Goal: Task Accomplishment & Management: Manage account settings

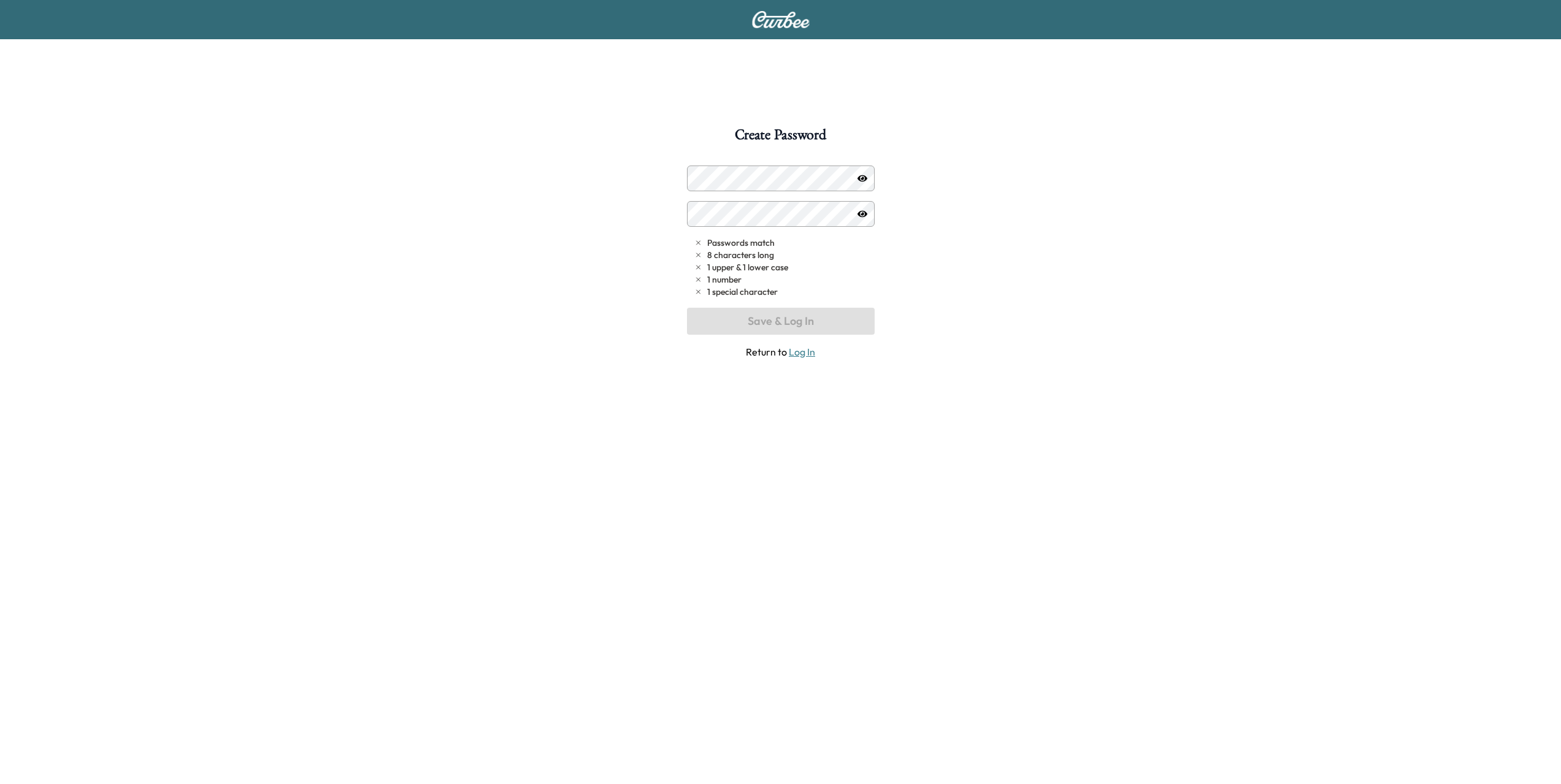
click at [757, 164] on div "Create Password Passwords match 8 characters long 1 upper & 1 lower case 1 numb…" at bounding box center [780, 519] width 1561 height 784
click at [862, 182] on icon "button" at bounding box center [863, 178] width 10 height 10
click at [790, 317] on button "Save & Log In" at bounding box center [780, 321] width 187 height 27
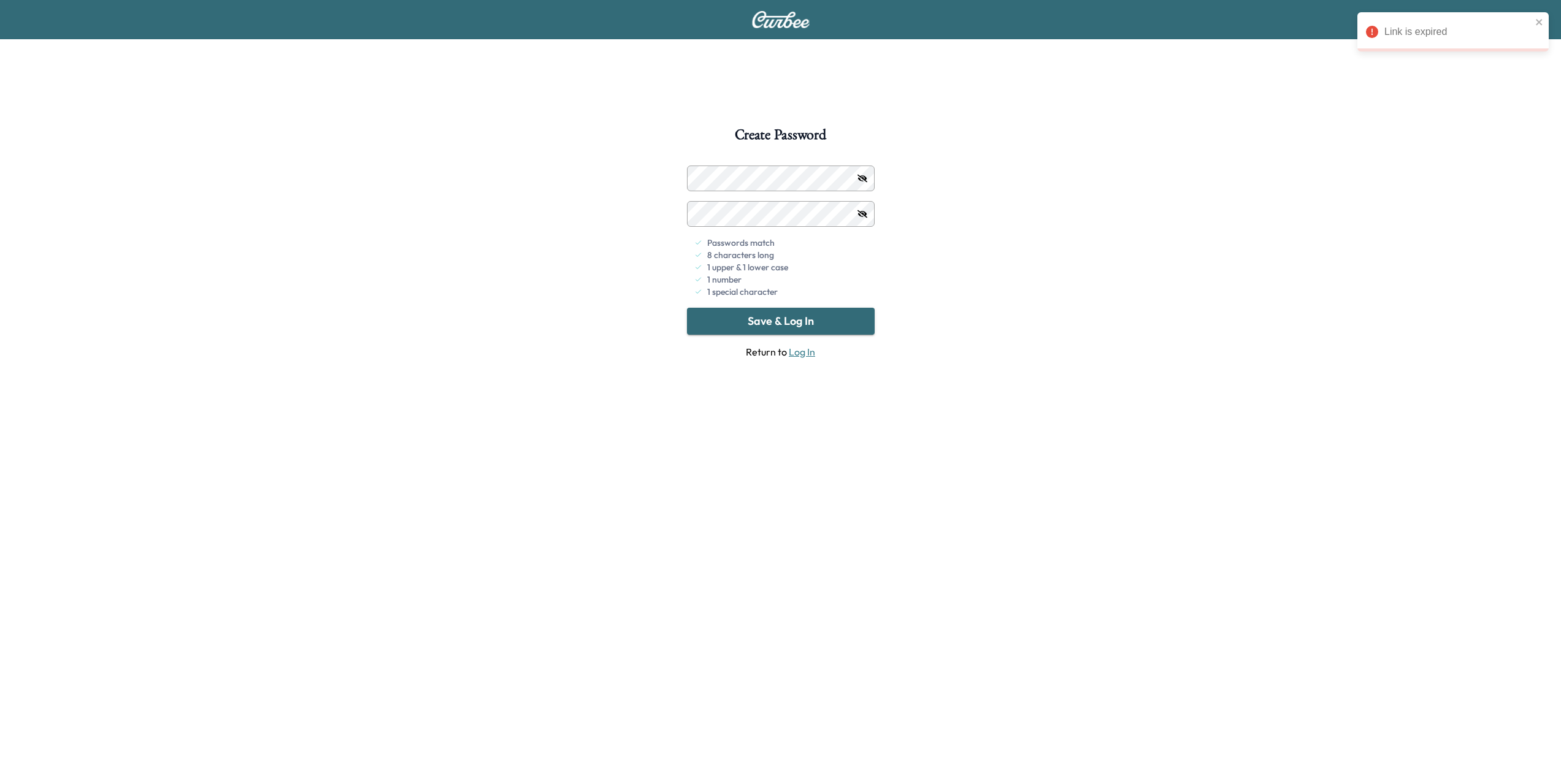
click at [824, 325] on button "Save & Log In" at bounding box center [780, 321] width 187 height 27
click at [1540, 23] on icon "close" at bounding box center [1539, 22] width 6 height 6
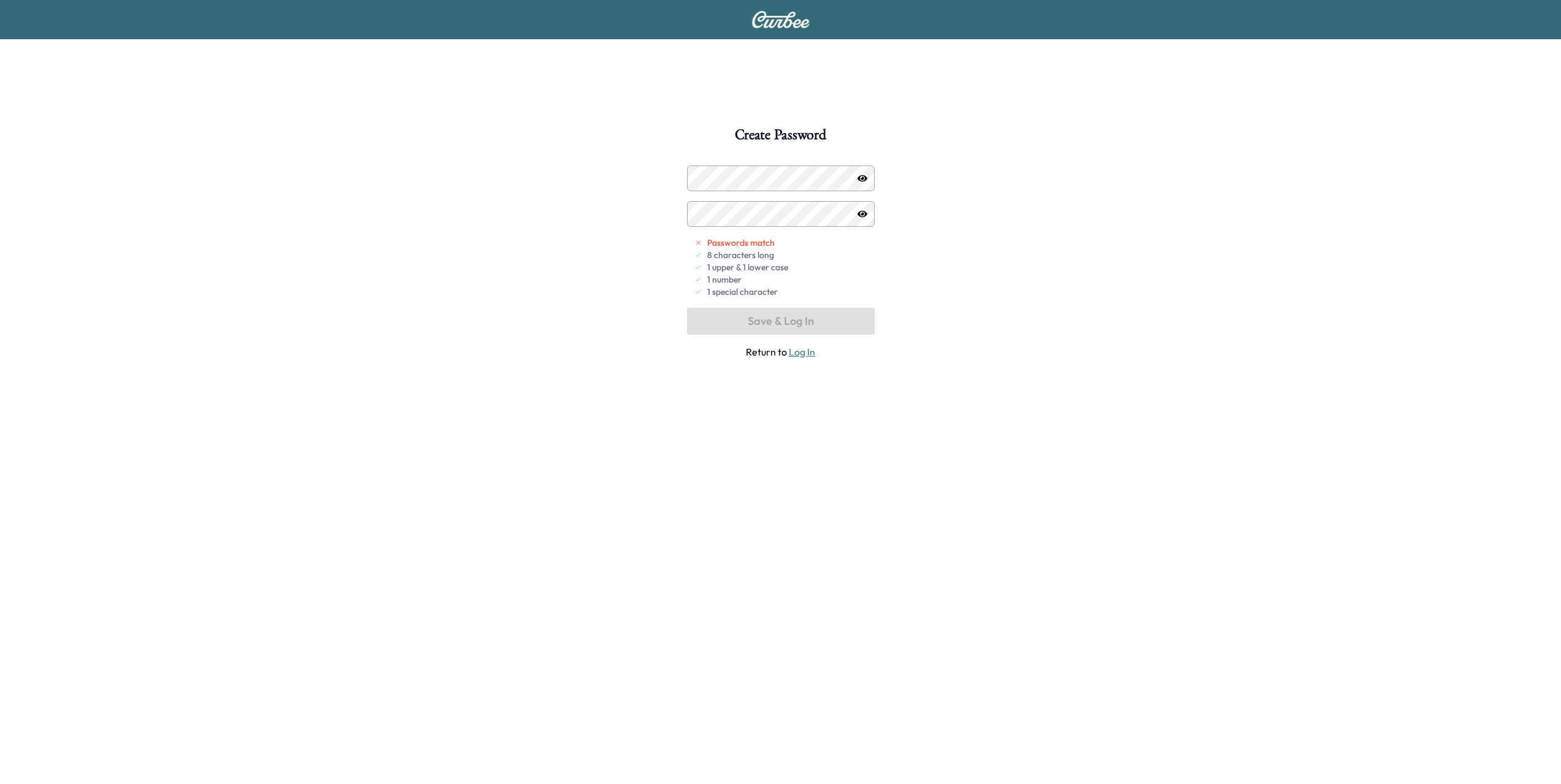
click at [859, 179] on icon "button" at bounding box center [863, 178] width 10 height 7
click at [779, 317] on button "Save & Log In" at bounding box center [780, 321] width 187 height 27
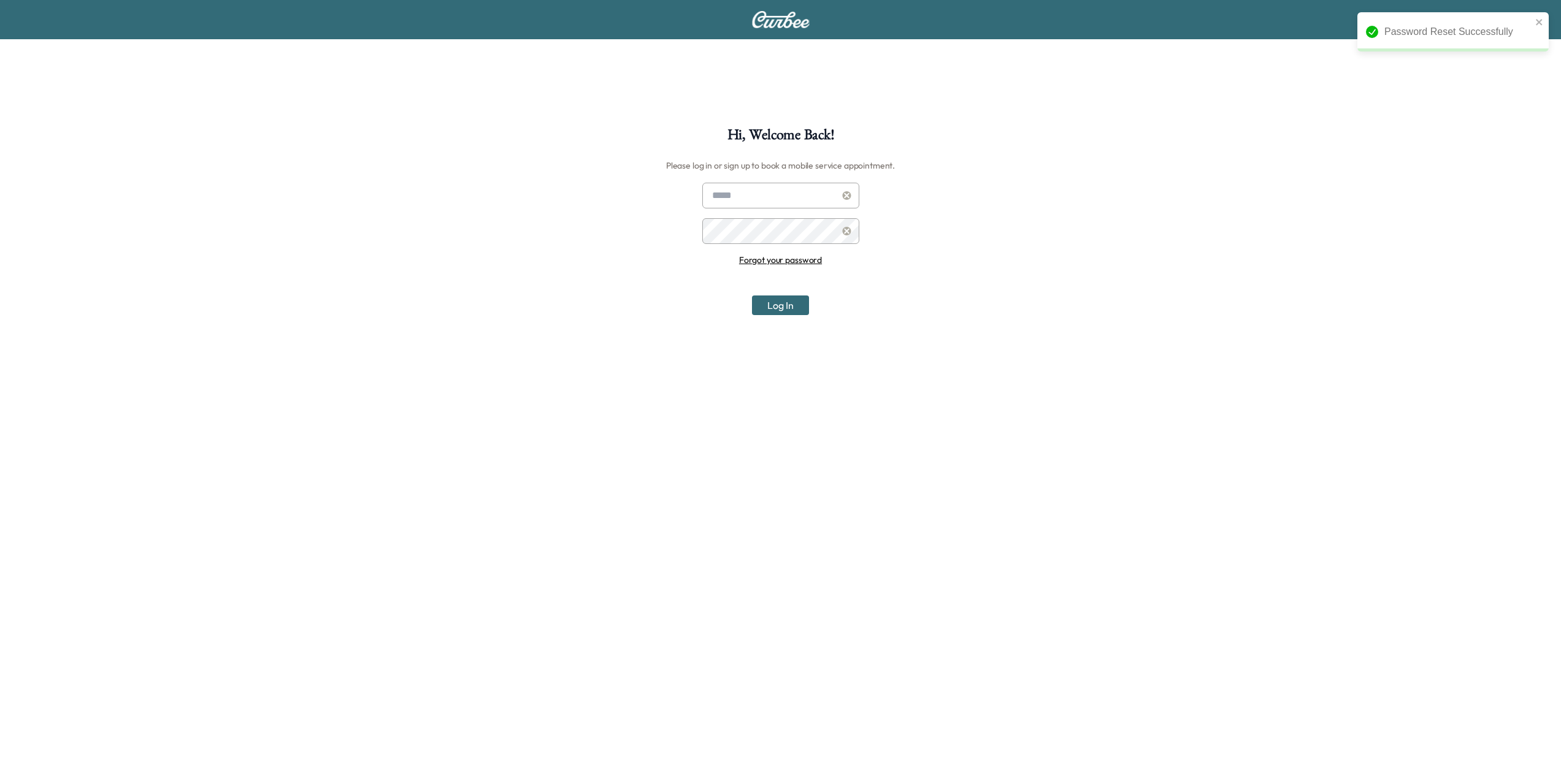
type input "**********"
click at [794, 309] on button "Log In" at bounding box center [780, 305] width 57 height 20
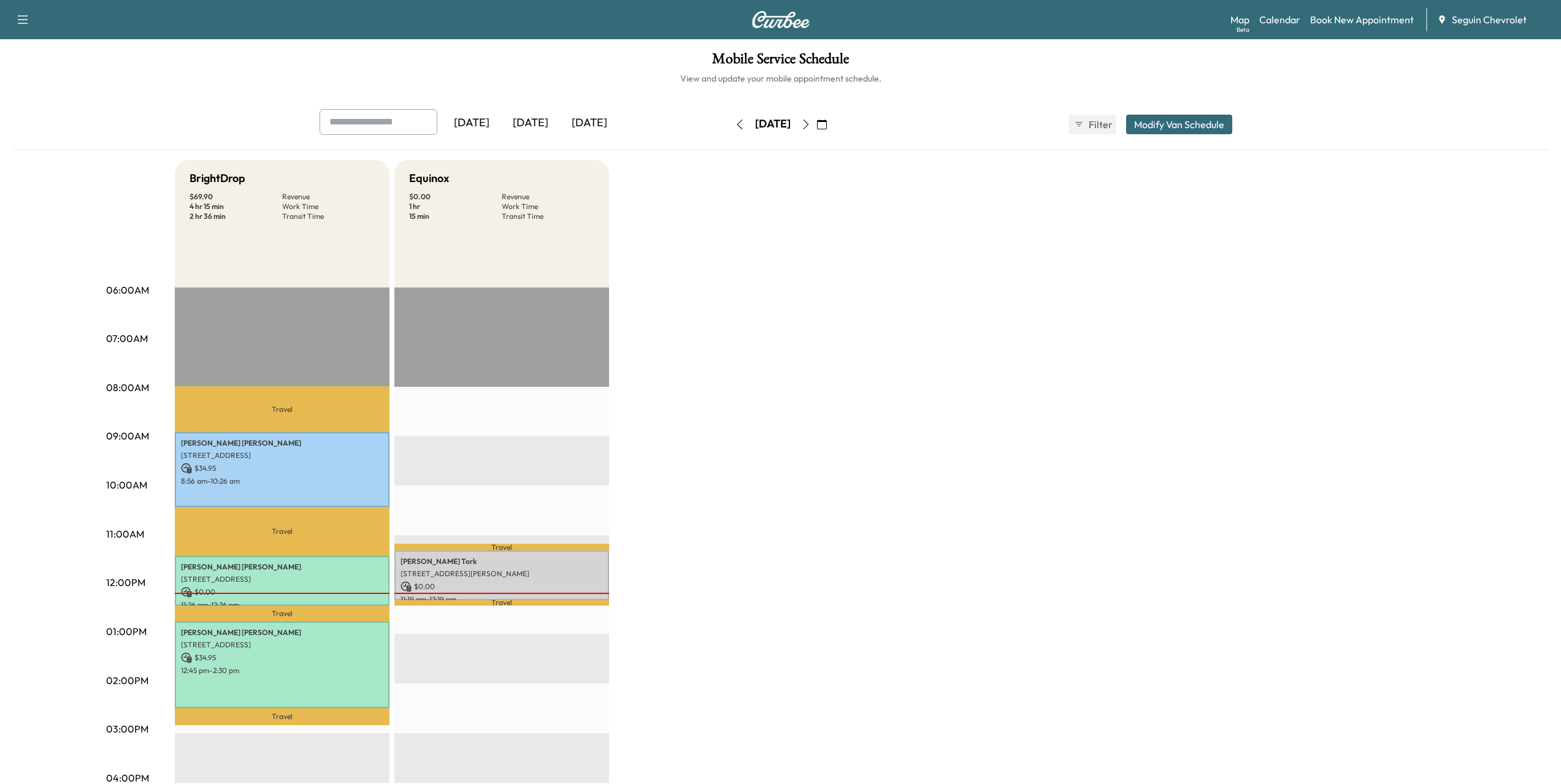
drag, startPoint x: 772, startPoint y: 262, endPoint x: 777, endPoint y: 267, distance: 7.1
click at [775, 265] on div "BrightDrop $ 69.90 Revenue 4 hr 15 min Work Time 2 hr 36 min Transit Time Trave…" at bounding box center [815, 620] width 1280 height 920
